Goal: Browse casually

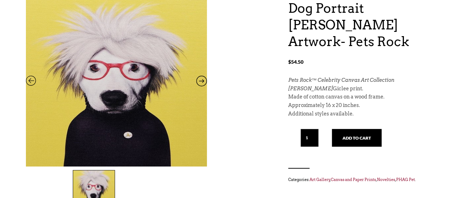
scroll to position [71, 0]
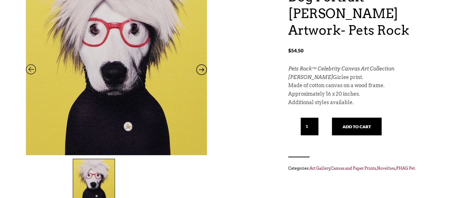
scroll to position [106, 0]
